Goal: Transaction & Acquisition: Purchase product/service

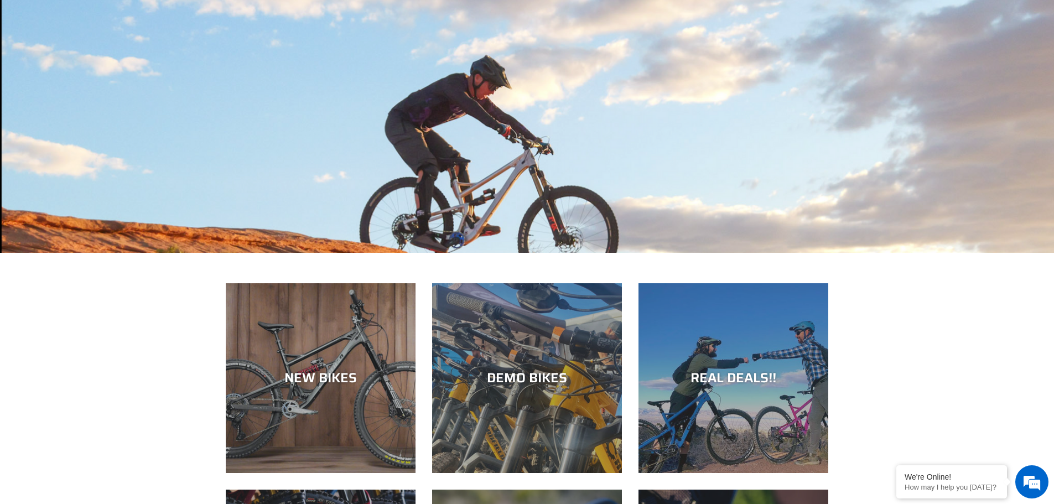
scroll to position [111, 0]
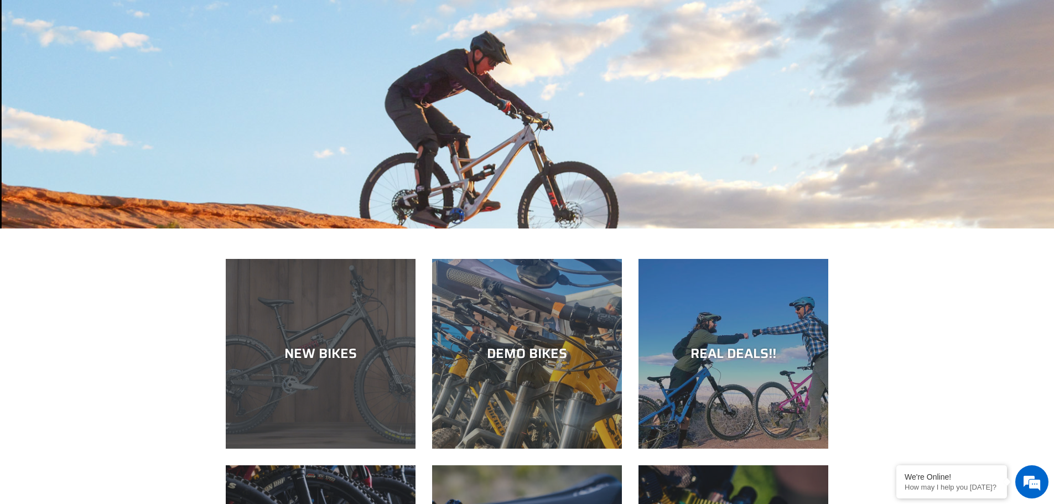
click at [342, 449] on div "NEW BIKES" at bounding box center [321, 449] width 190 height 0
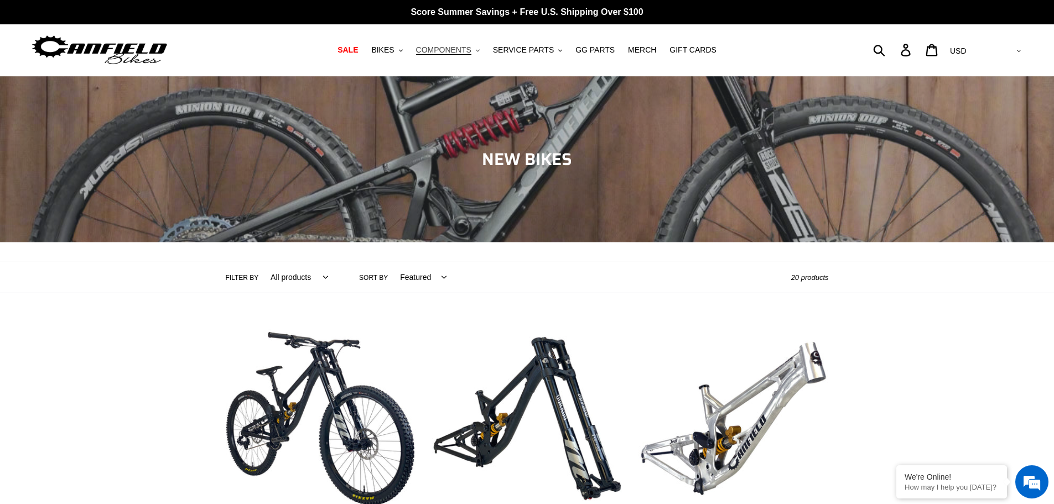
click at [447, 51] on span "COMPONENTS" at bounding box center [443, 49] width 55 height 9
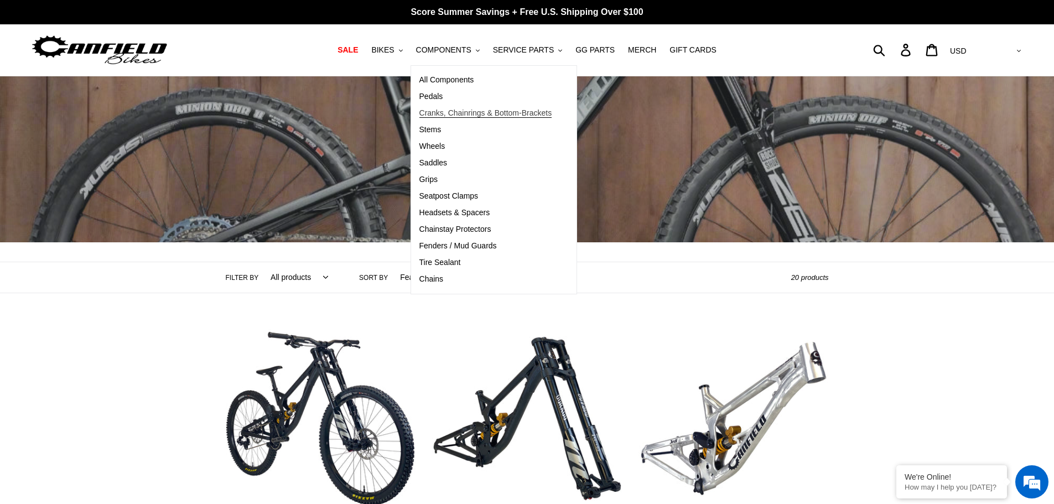
click at [466, 109] on span "Cranks, Chainrings & Bottom-Brackets" at bounding box center [485, 112] width 133 height 9
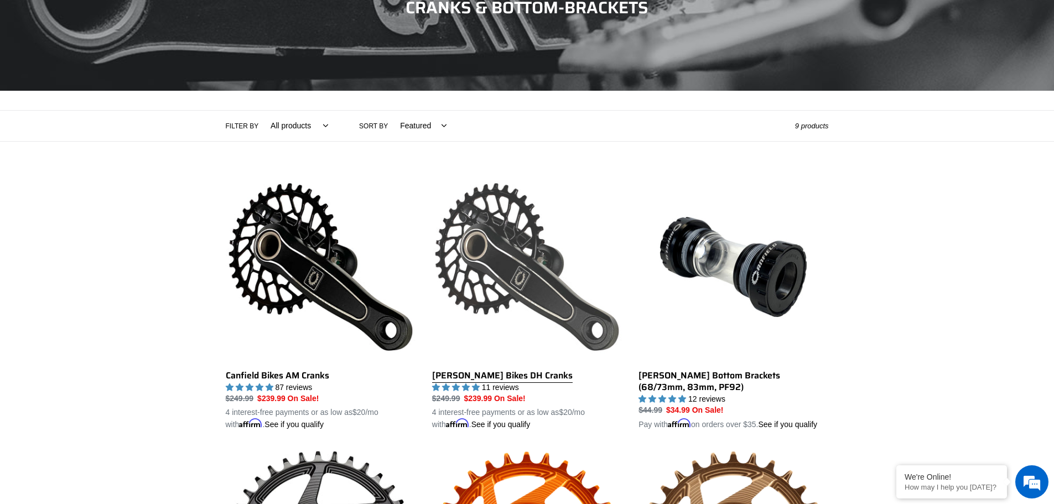
scroll to position [277, 0]
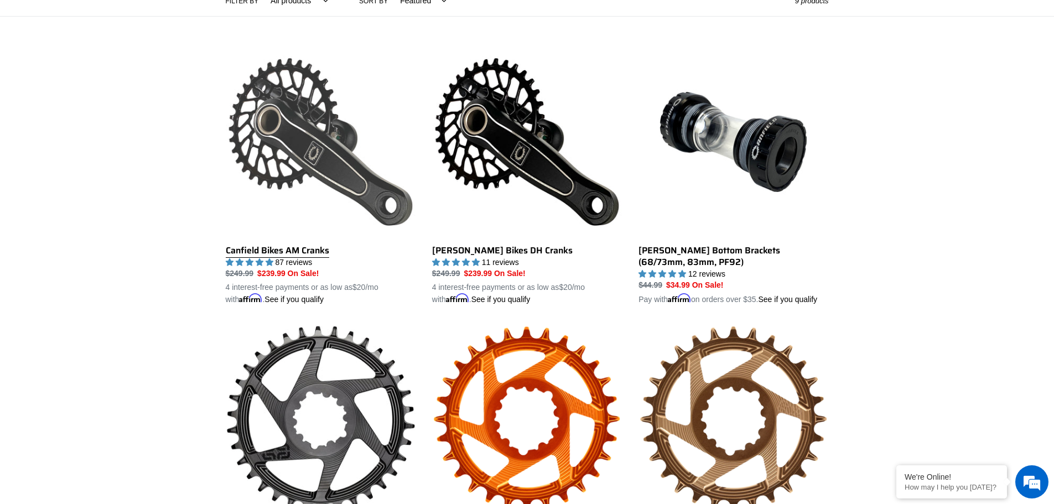
click at [273, 138] on link "Canfield Bikes AM Cranks" at bounding box center [321, 176] width 190 height 259
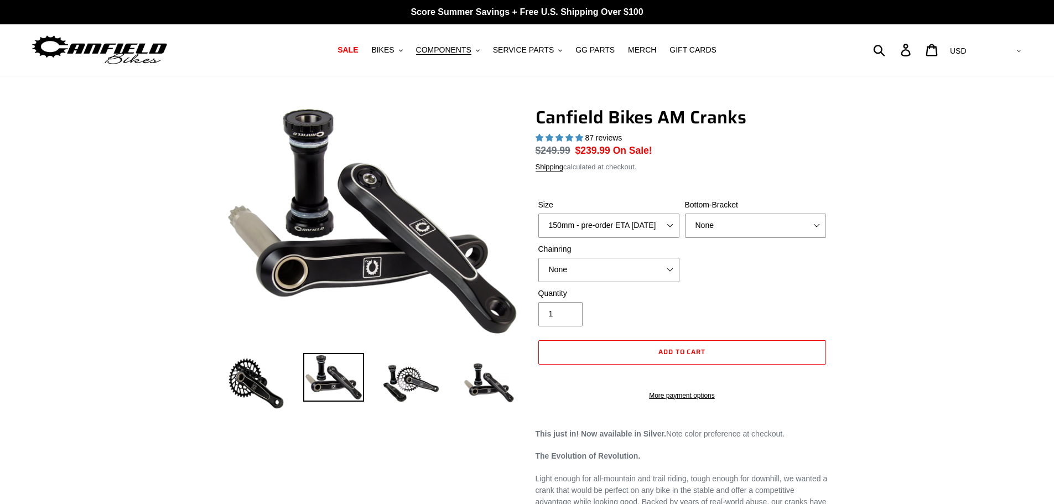
select select "highest-rating"
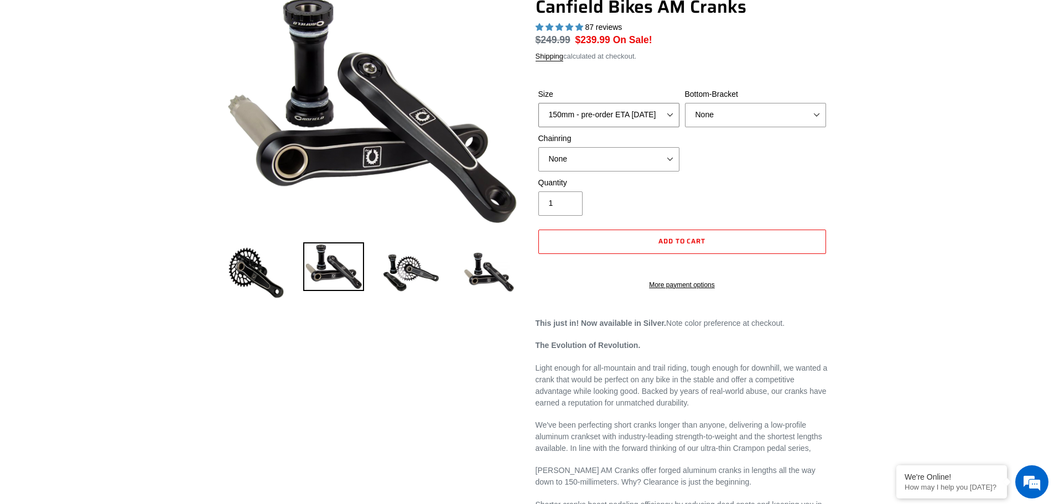
click at [638, 119] on select "150mm - pre-order ETA 10/15/25 155mm - pre-order ETA 10/15/25 160mm - pre-order…" at bounding box center [608, 115] width 141 height 24
select select "155mm - pre-order ETA 10/15/25"
click at [538, 103] on select "150mm - pre-order ETA 10/15/25 155mm - pre-order ETA 10/15/25 160mm - pre-order…" at bounding box center [608, 115] width 141 height 24
click at [746, 116] on select "None BSA Threaded 68/73mm Press Fit PF92" at bounding box center [755, 115] width 141 height 24
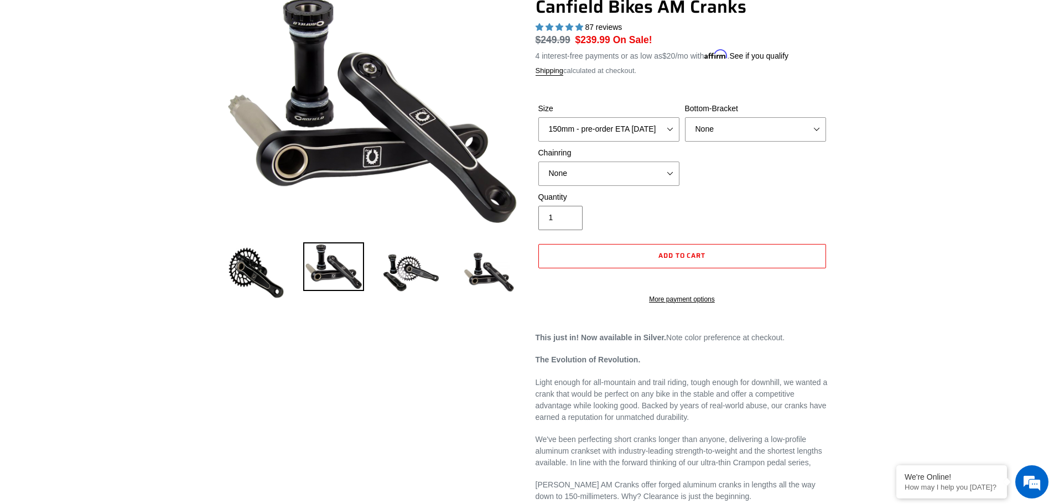
click at [1021, 202] on div "Previous slide" at bounding box center [527, 479] width 1054 height 967
